Goal: Book appointment/travel/reservation

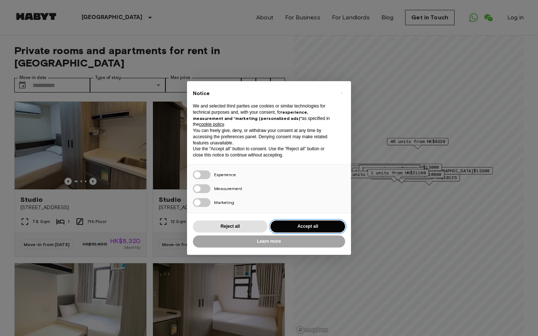
click at [283, 227] on button "Accept all" at bounding box center [307, 227] width 75 height 12
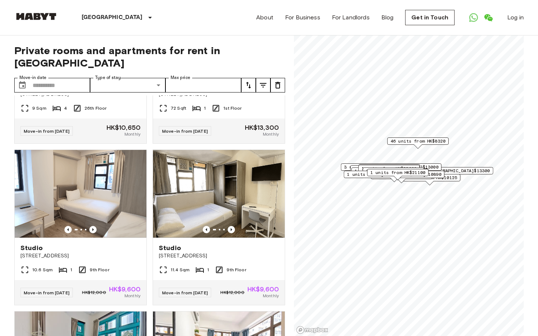
scroll to position [4480, 0]
click at [95, 71] on icon "Previous image" at bounding box center [94, 67] width 7 height 7
click at [65, 78] on input "Move-in date" at bounding box center [61, 85] width 57 height 15
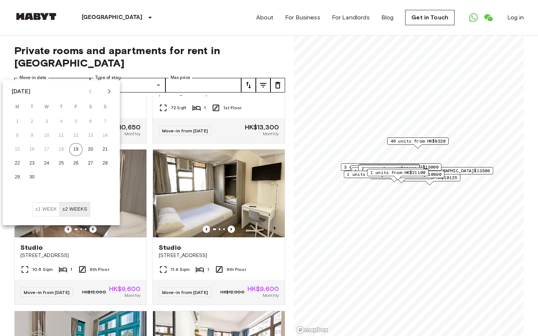
click at [109, 90] on icon "Next month" at bounding box center [109, 91] width 9 height 9
click at [62, 177] on button "30" at bounding box center [61, 177] width 13 height 13
type input "**********"
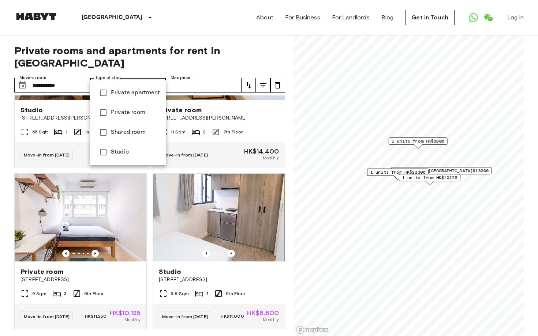
click at [151, 72] on div at bounding box center [269, 168] width 538 height 336
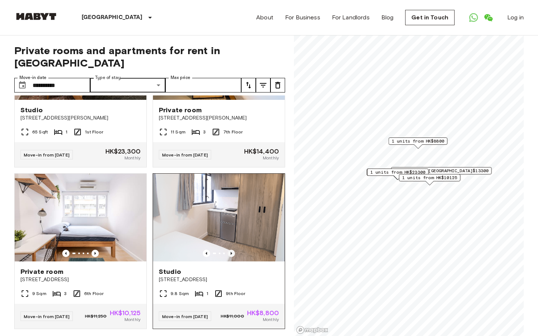
click at [232, 250] on icon "Previous image" at bounding box center [231, 253] width 7 height 7
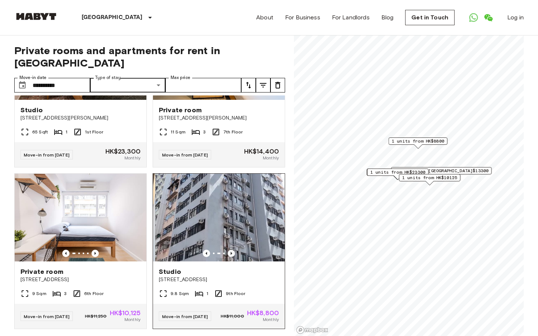
click at [232, 250] on icon "Previous image" at bounding box center [231, 253] width 7 height 7
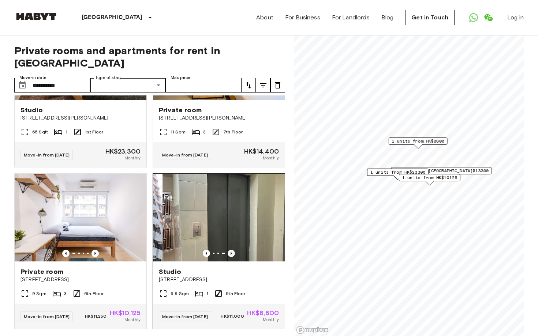
click at [232, 250] on icon "Previous image" at bounding box center [231, 253] width 7 height 7
